Goal: Task Accomplishment & Management: Manage account settings

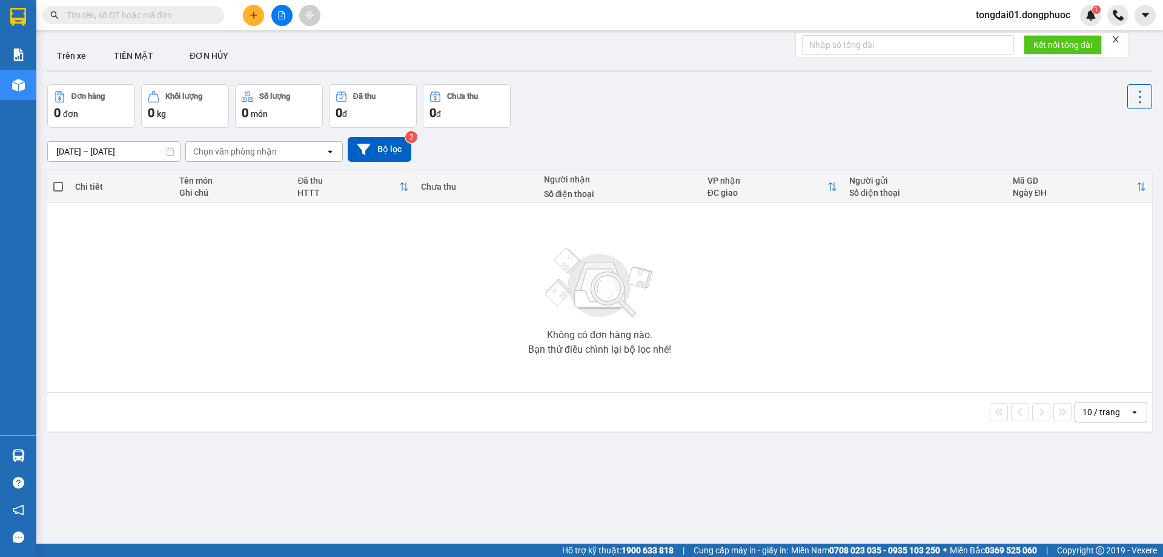
type input "38674250"
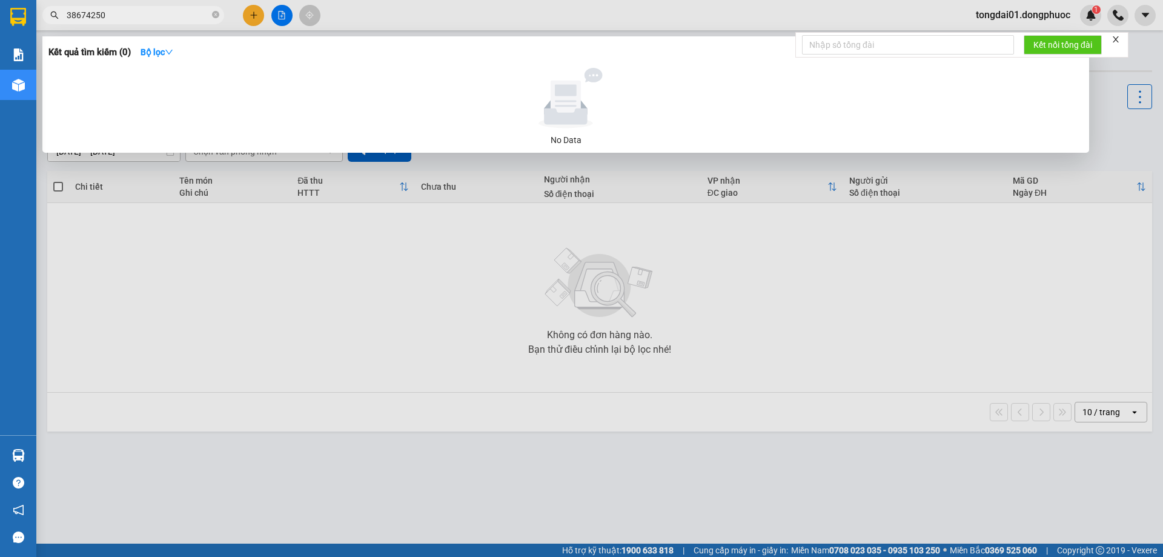
click at [147, 17] on input "38674250" at bounding box center [138, 14] width 143 height 13
click at [148, 15] on input "38674250" at bounding box center [138, 14] width 143 height 13
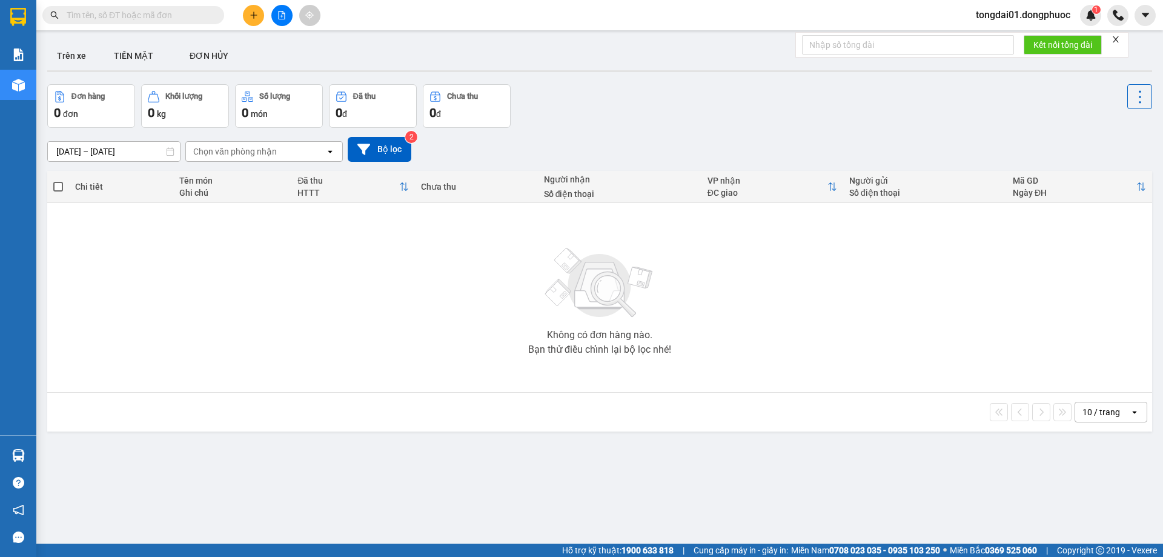
paste input "0355658575"
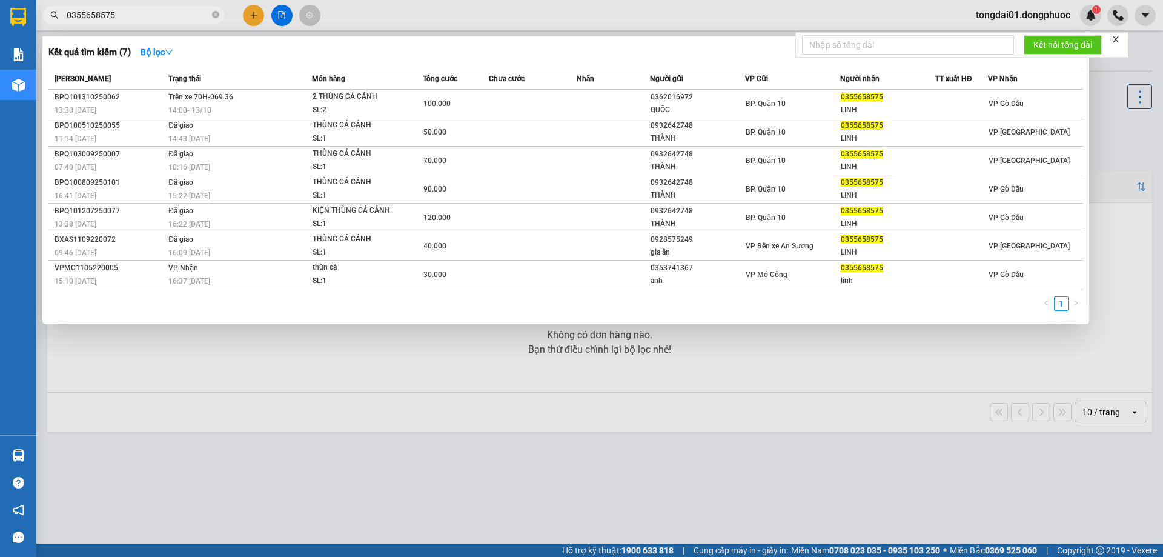
type input "0355658575"
click at [214, 16] on icon "close-circle" at bounding box center [215, 14] width 7 height 7
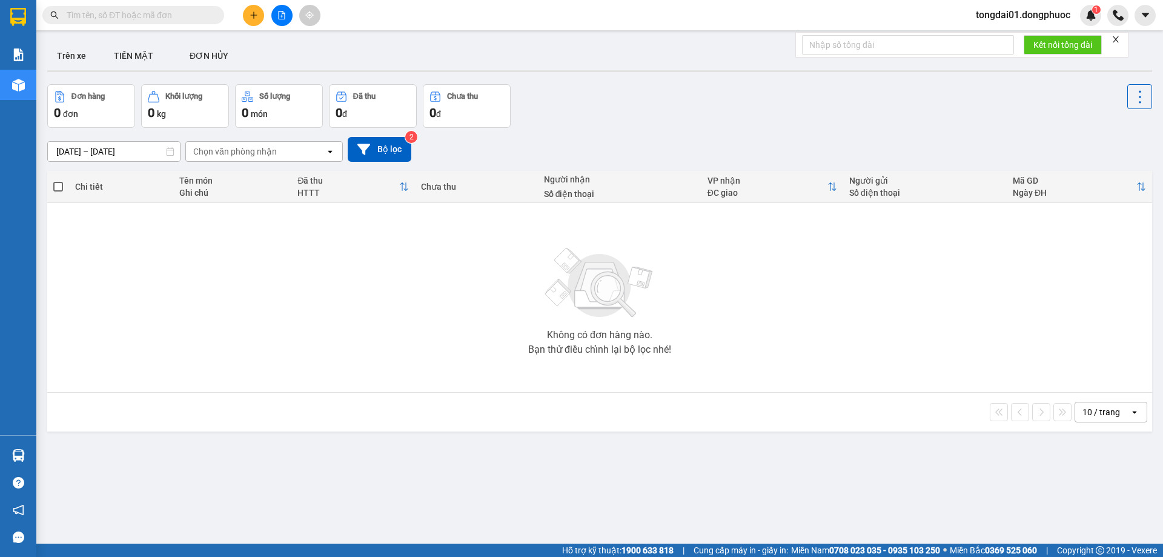
click at [145, 15] on input "text" at bounding box center [138, 14] width 143 height 13
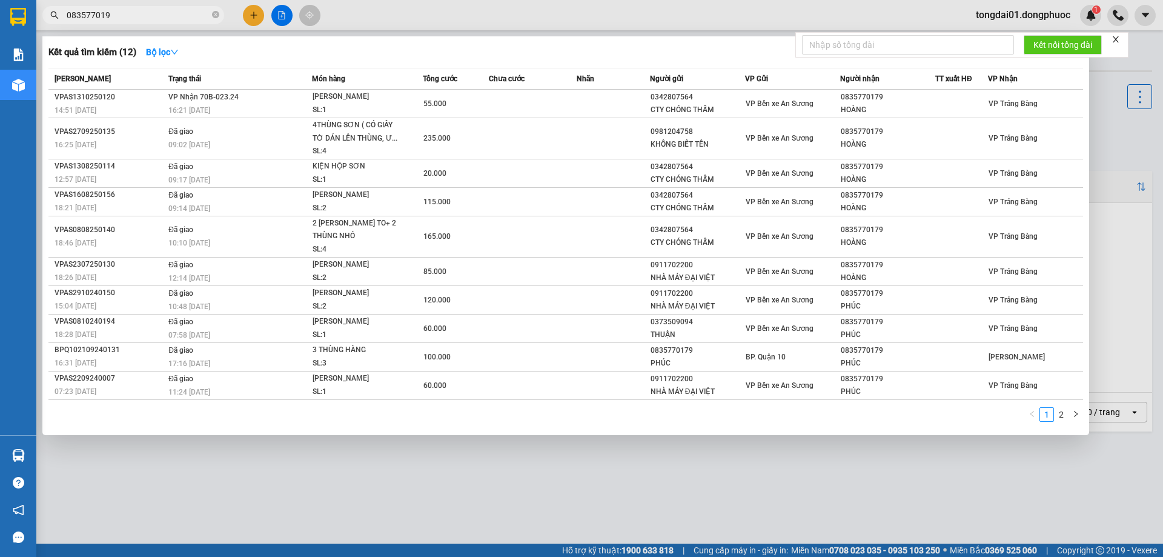
type input "0835770197"
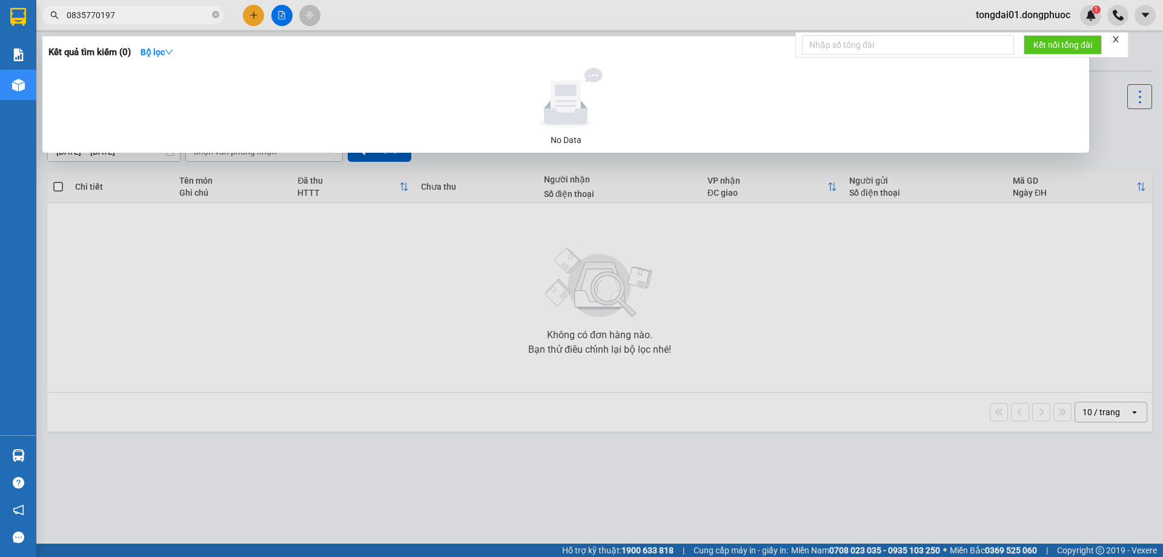
click at [128, 12] on input "0835770197" at bounding box center [138, 14] width 143 height 13
click at [147, 13] on input "0835770197" at bounding box center [138, 14] width 143 height 13
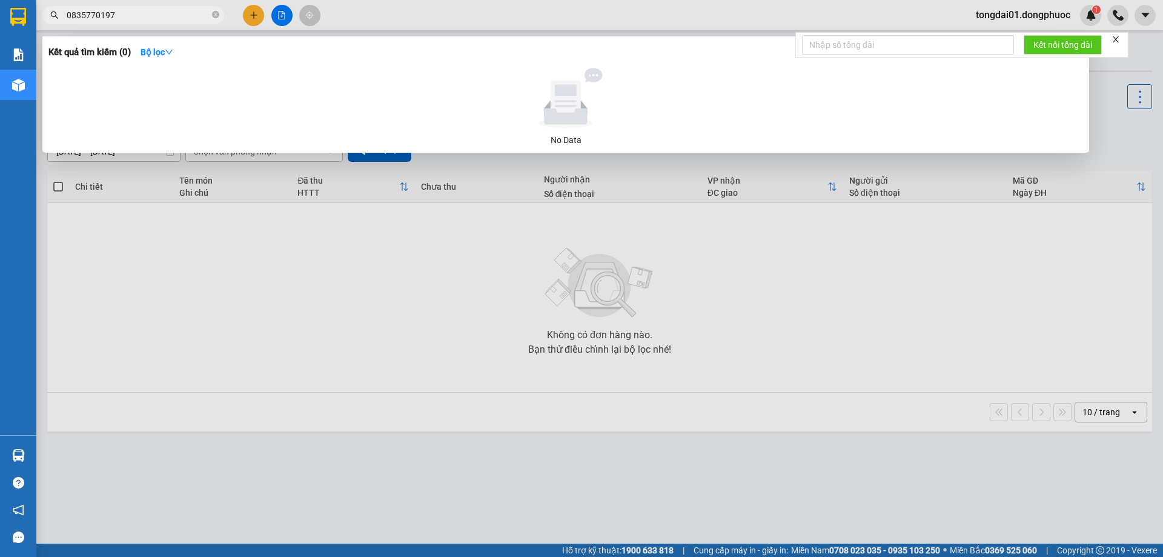
click at [147, 13] on input "0835770197" at bounding box center [138, 14] width 143 height 13
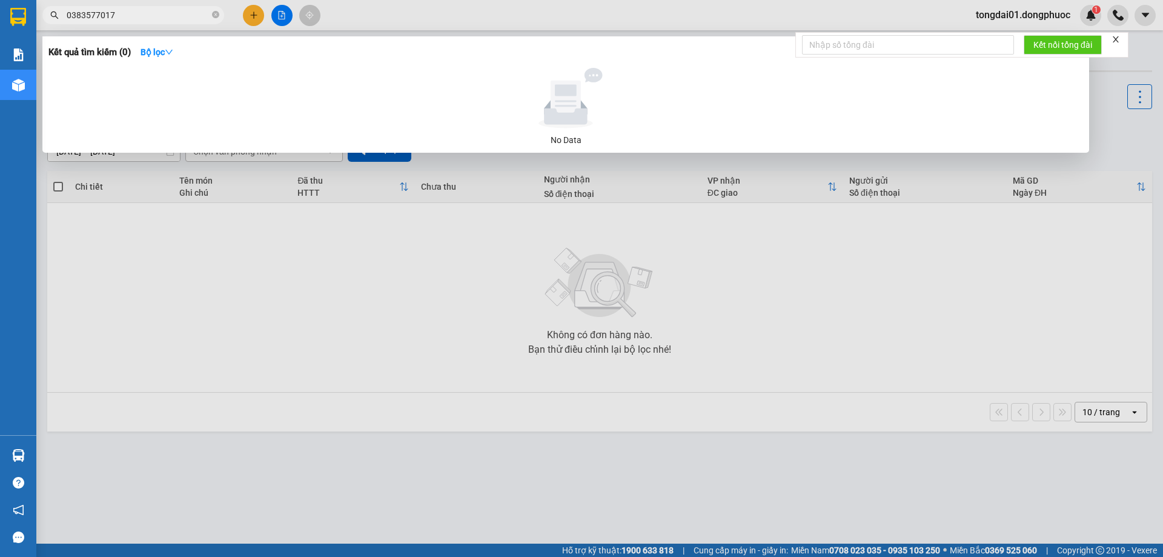
type input "03835770179"
click at [153, 18] on input "03835770179" at bounding box center [138, 14] width 143 height 13
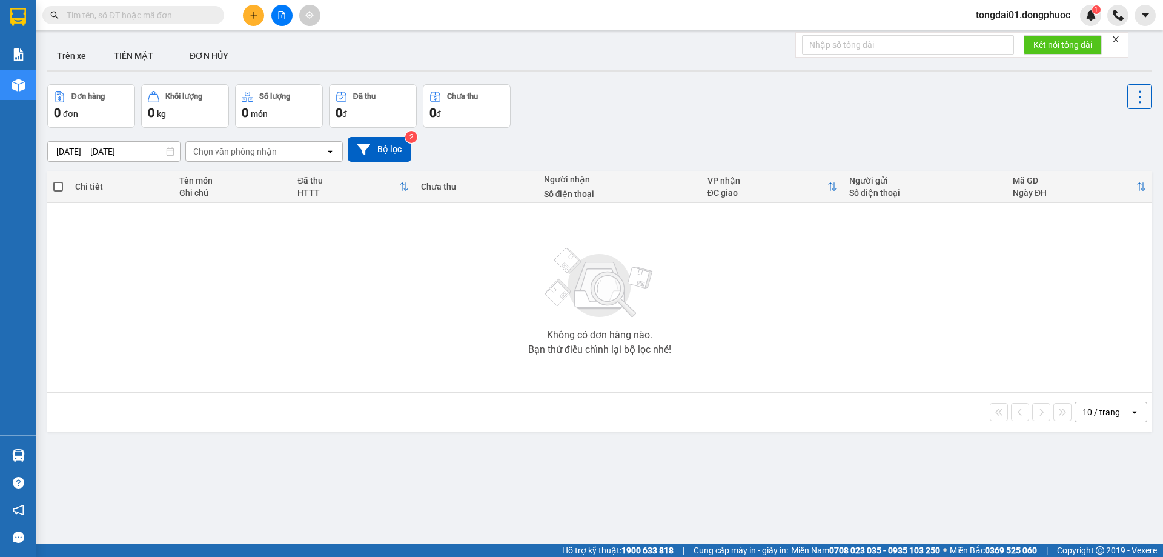
paste input "30266341"
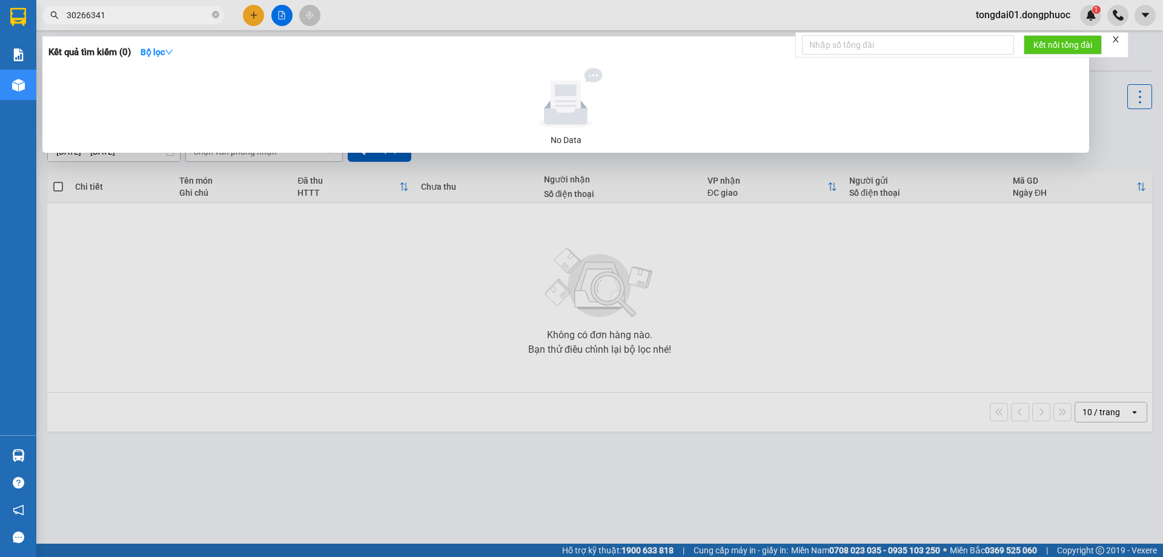
click at [113, 12] on input "30266341" at bounding box center [138, 14] width 143 height 13
type input "3026634"
click at [141, 21] on input "3026634" at bounding box center [138, 14] width 143 height 13
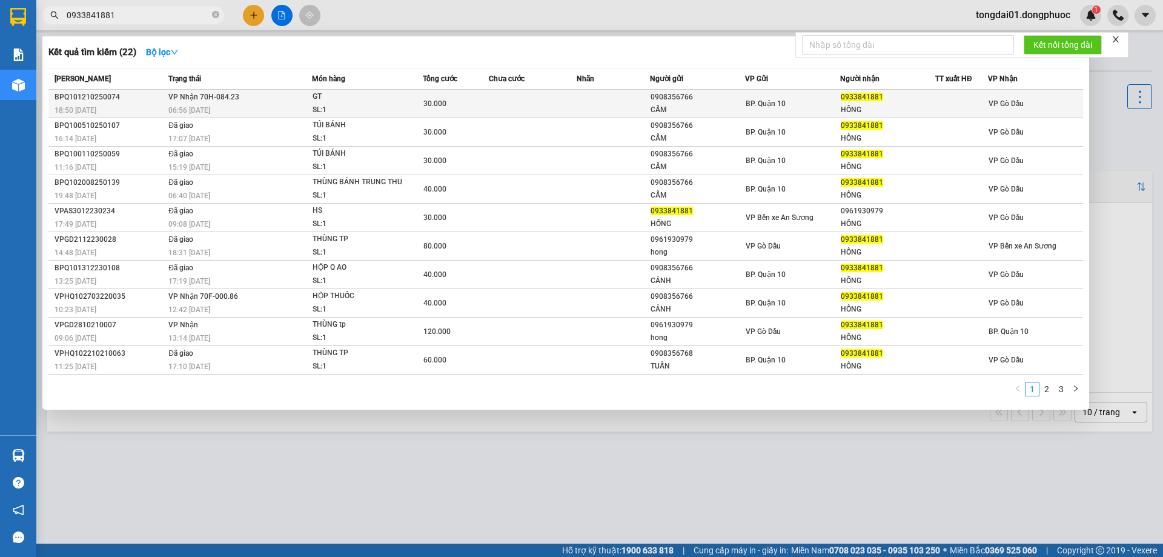
type input "0933841881"
click at [237, 101] on td "VP Nhận 70H-084.23 06:56 [DATE]" at bounding box center [238, 104] width 147 height 28
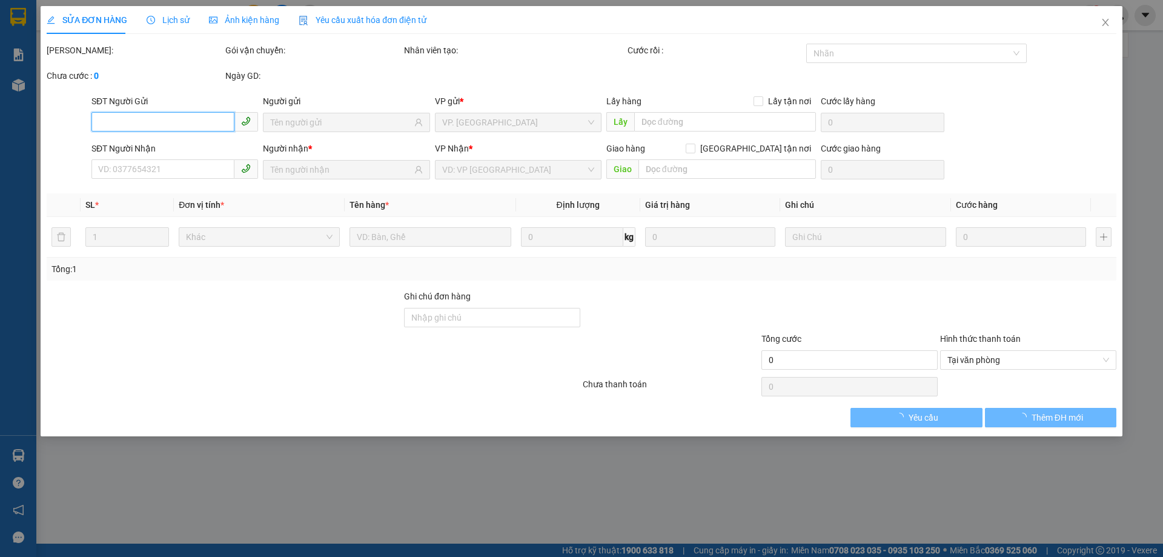
type input "0908356766"
type input "CẨM"
type input "0933841881"
type input "HỒNG"
type input "30.000"
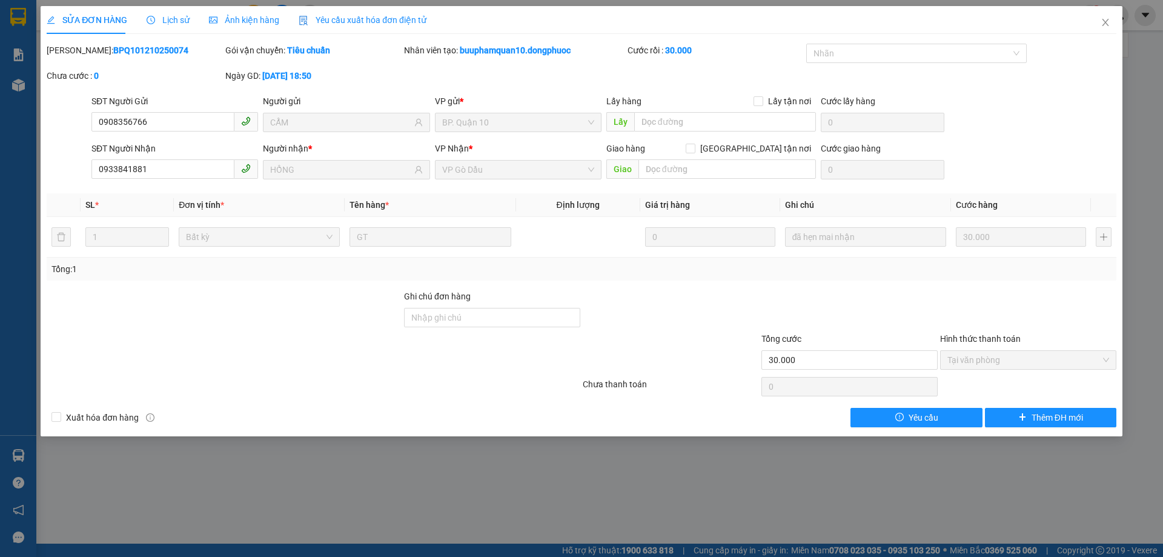
click at [160, 23] on span "Lịch sử" at bounding box center [168, 20] width 43 height 10
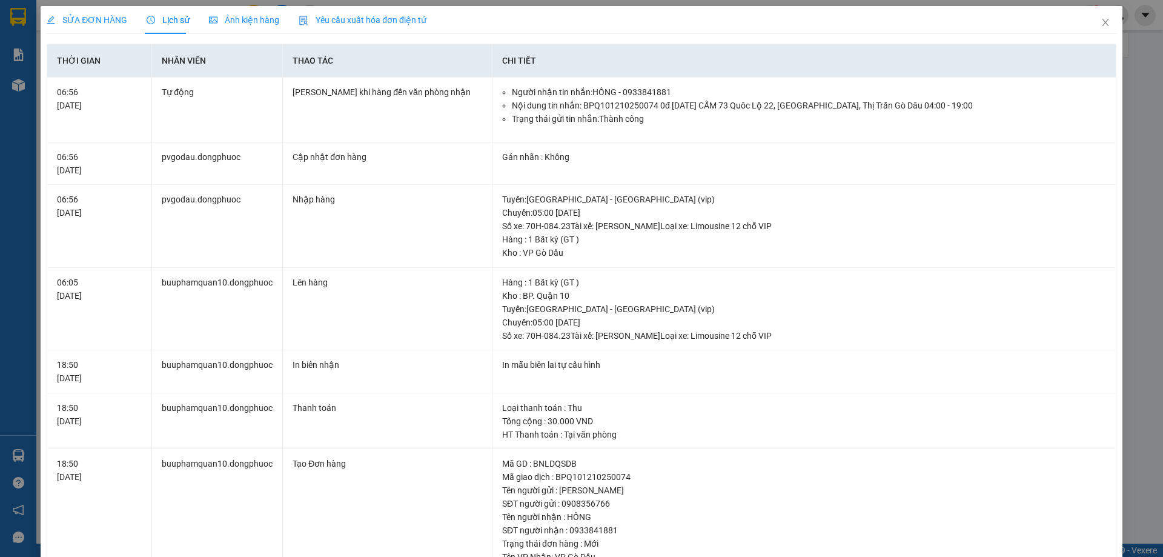
click at [110, 17] on span "SỬA ĐƠN HÀNG" at bounding box center [87, 20] width 81 height 10
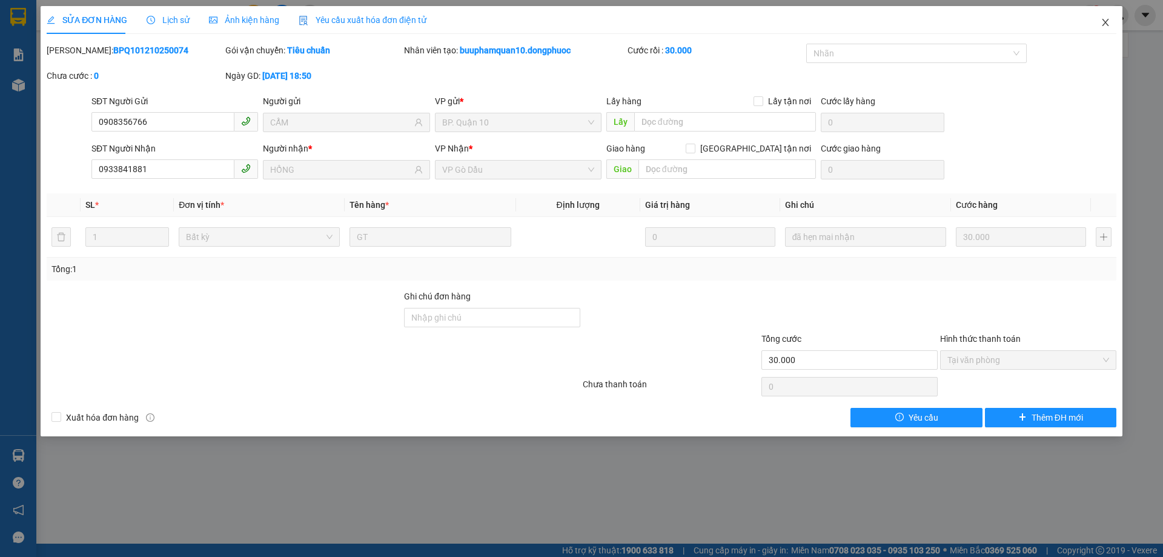
click at [1111, 23] on span "Close" at bounding box center [1105, 23] width 34 height 34
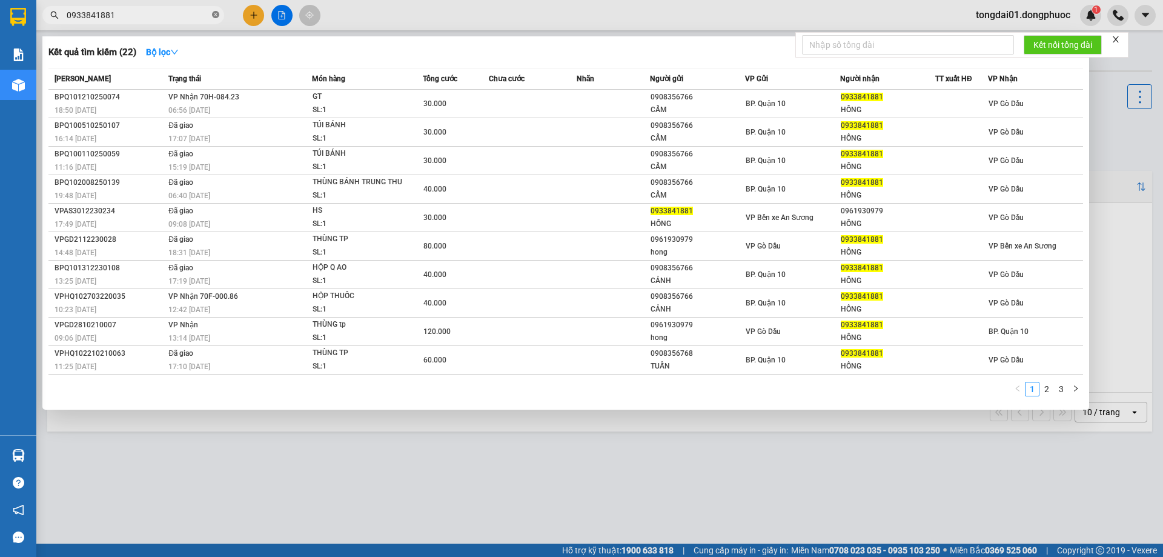
click at [217, 16] on icon "close-circle" at bounding box center [215, 14] width 7 height 7
